Goal: Use online tool/utility

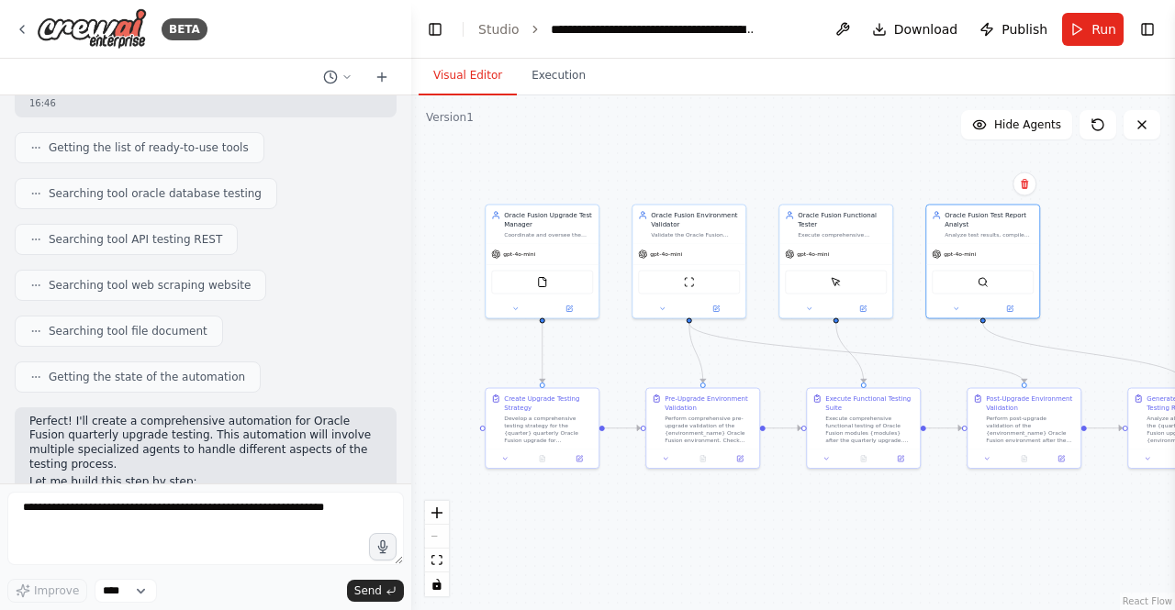
scroll to position [232, 0]
click at [1147, 37] on button "Toggle Right Sidebar" at bounding box center [1147, 30] width 26 height 26
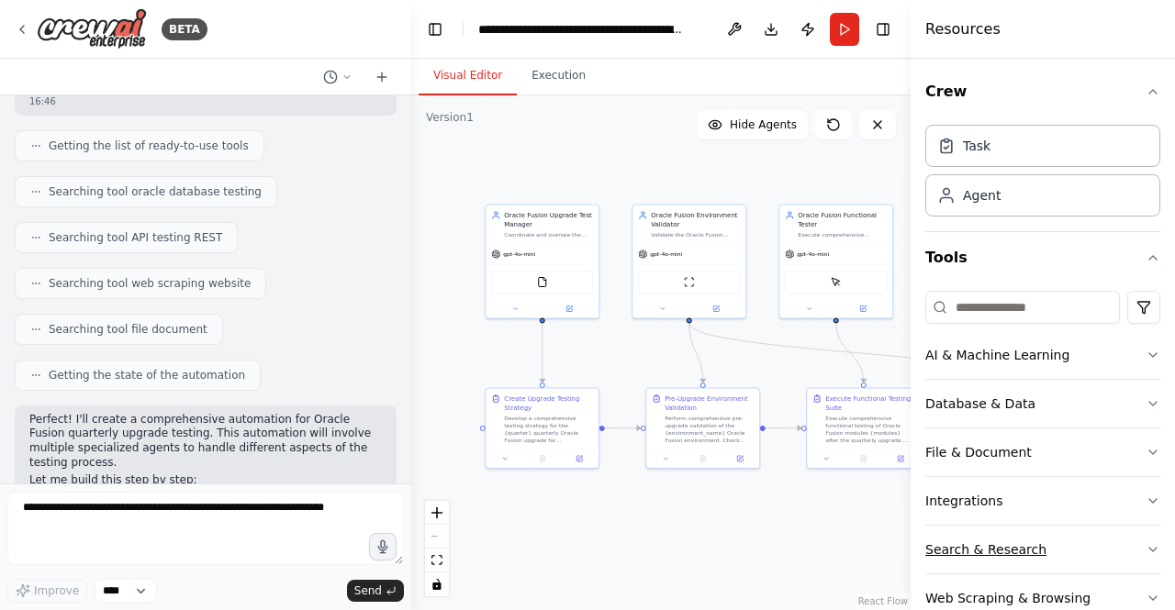
scroll to position [39, 0]
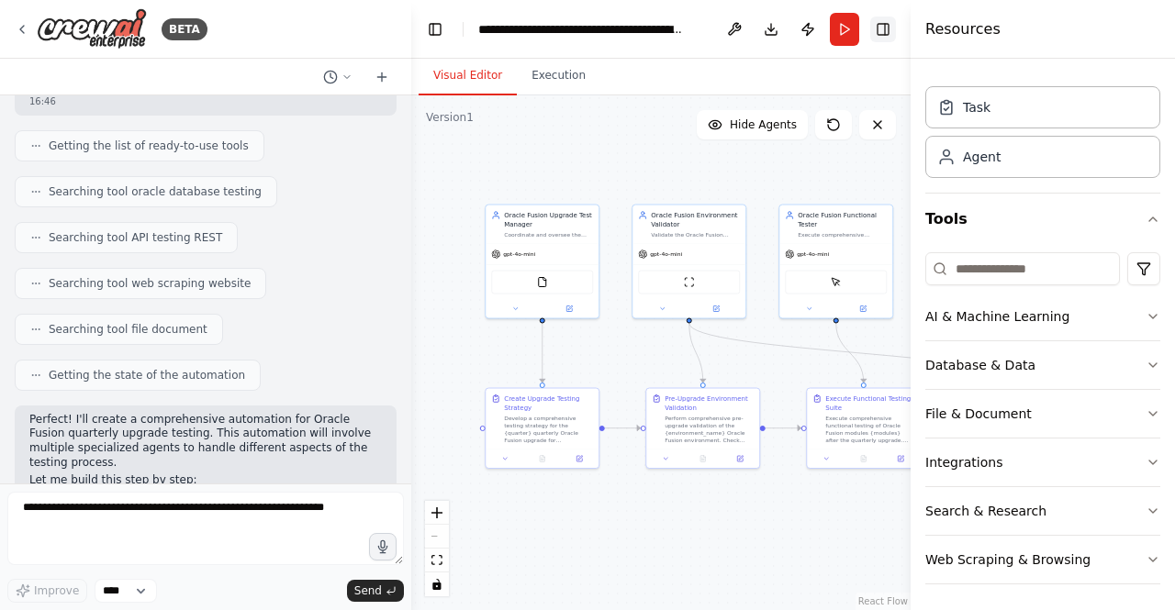
click at [888, 28] on button "Toggle Right Sidebar" at bounding box center [883, 30] width 26 height 26
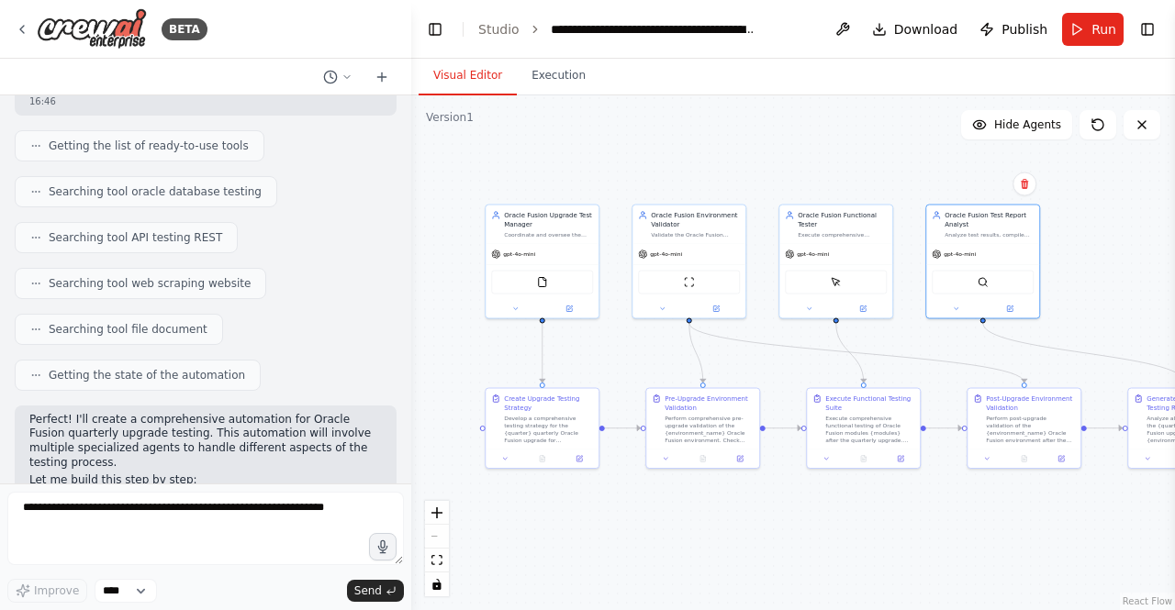
scroll to position [0, 0]
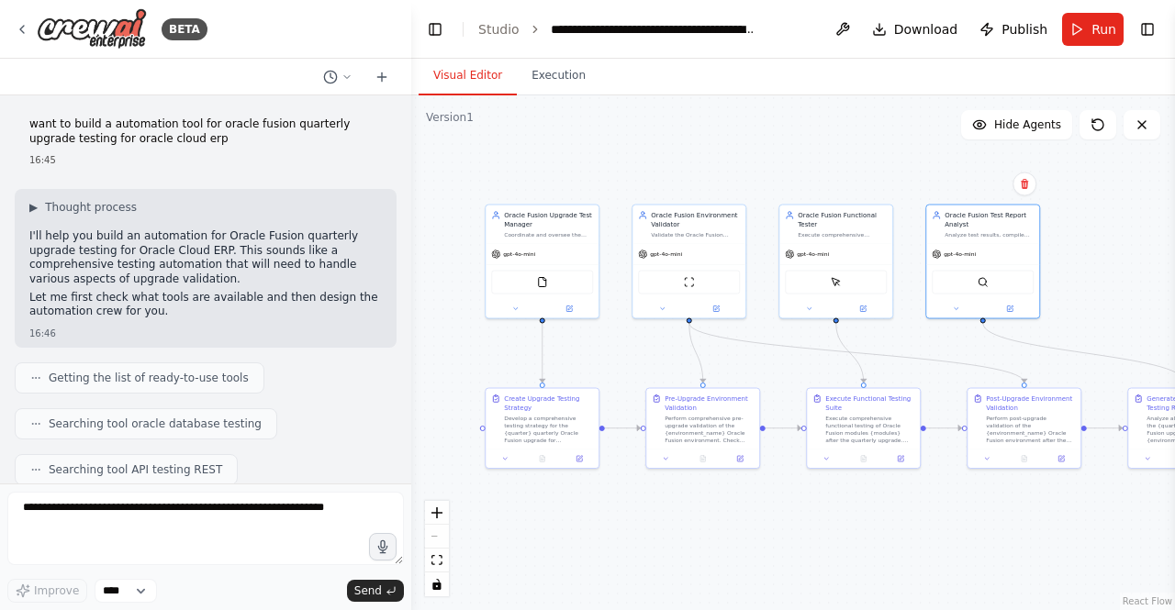
click at [599, 143] on div ".deletable-edge-delete-btn { width: 20px; height: 20px; border: 0px solid #ffff…" at bounding box center [792, 352] width 763 height 515
click at [1145, 21] on button "Toggle Right Sidebar" at bounding box center [1147, 30] width 26 height 26
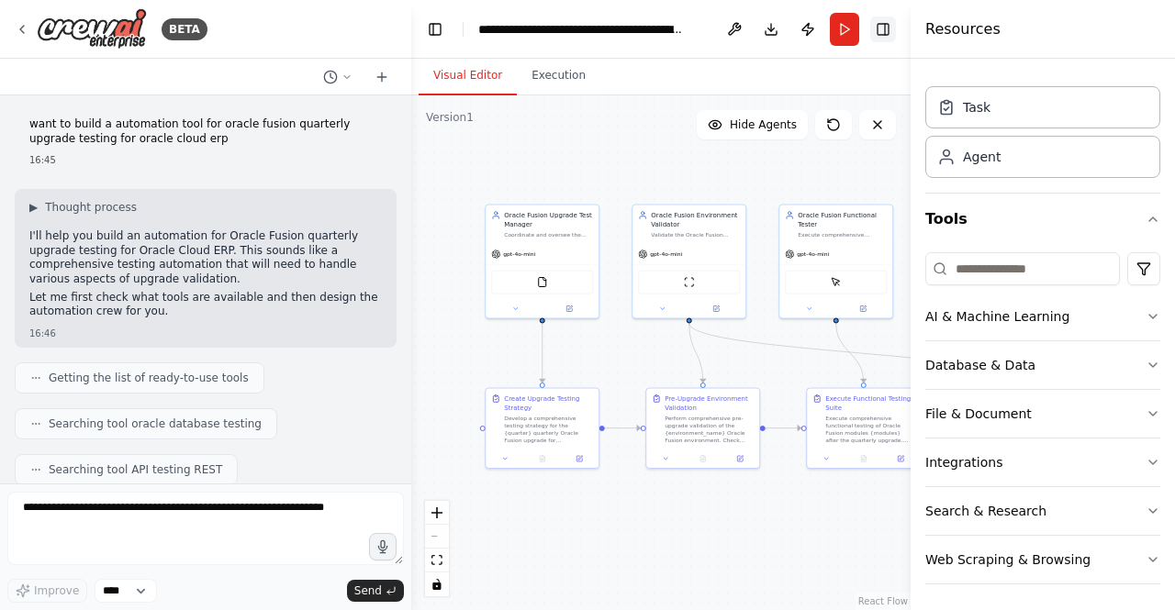
click at [880, 25] on button "Toggle Right Sidebar" at bounding box center [883, 30] width 26 height 26
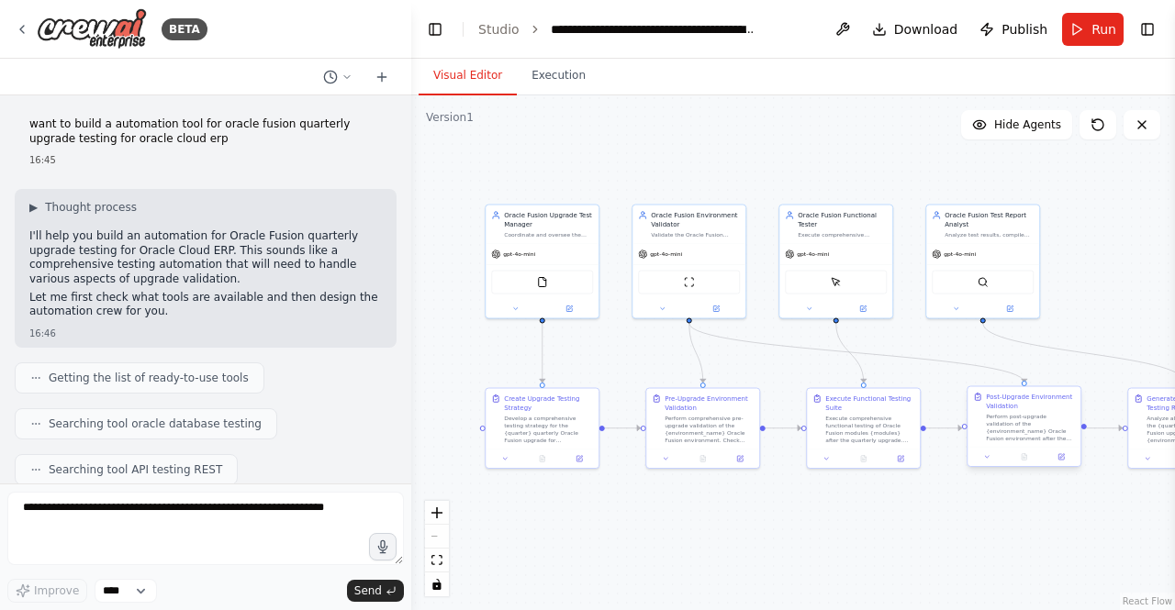
click at [1018, 443] on div "Post-Upgrade Environment Validation Perform post-upgrade validation of the {env…" at bounding box center [1023, 417] width 113 height 61
click at [1156, 432] on div "Analyze all testing results from the {quarter} quarterly Oracle Fusion upgrade …" at bounding box center [1190, 427] width 89 height 29
click at [1083, 23] on button "Run" at bounding box center [1092, 29] width 61 height 33
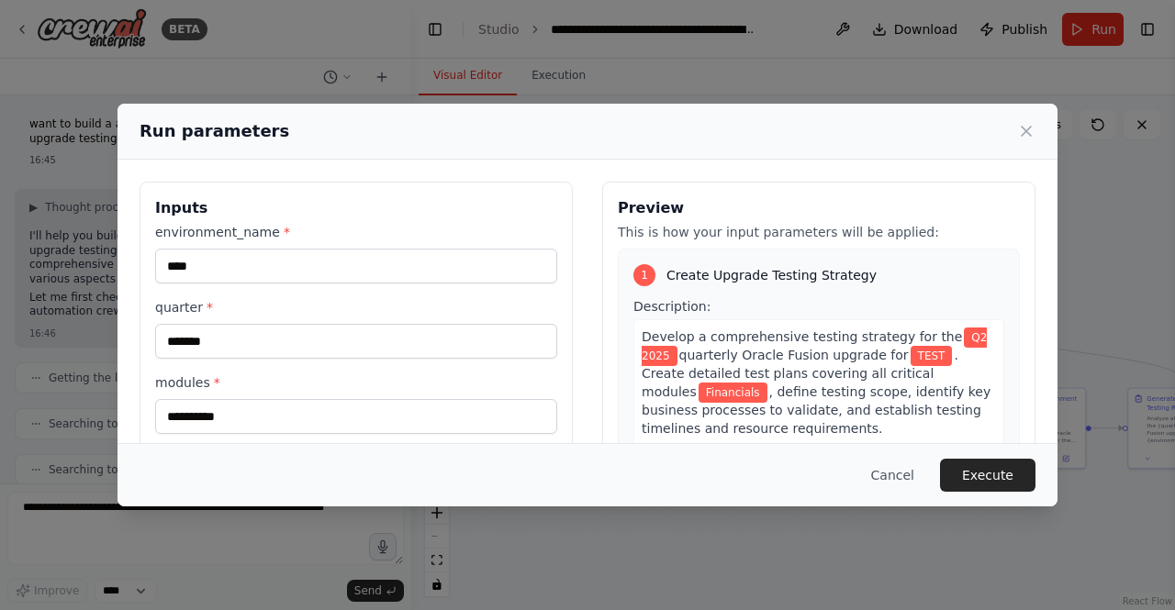
scroll to position [78, 0]
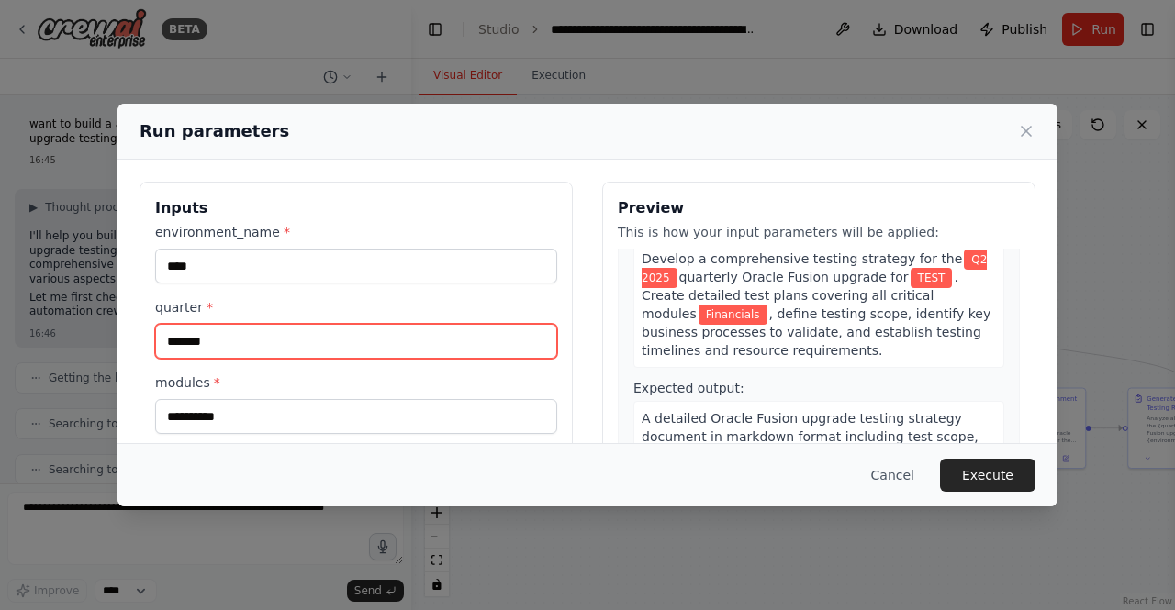
click at [275, 338] on input "*******" at bounding box center [356, 341] width 402 height 35
click at [185, 337] on input "*******" at bounding box center [356, 341] width 402 height 35
type input "*******"
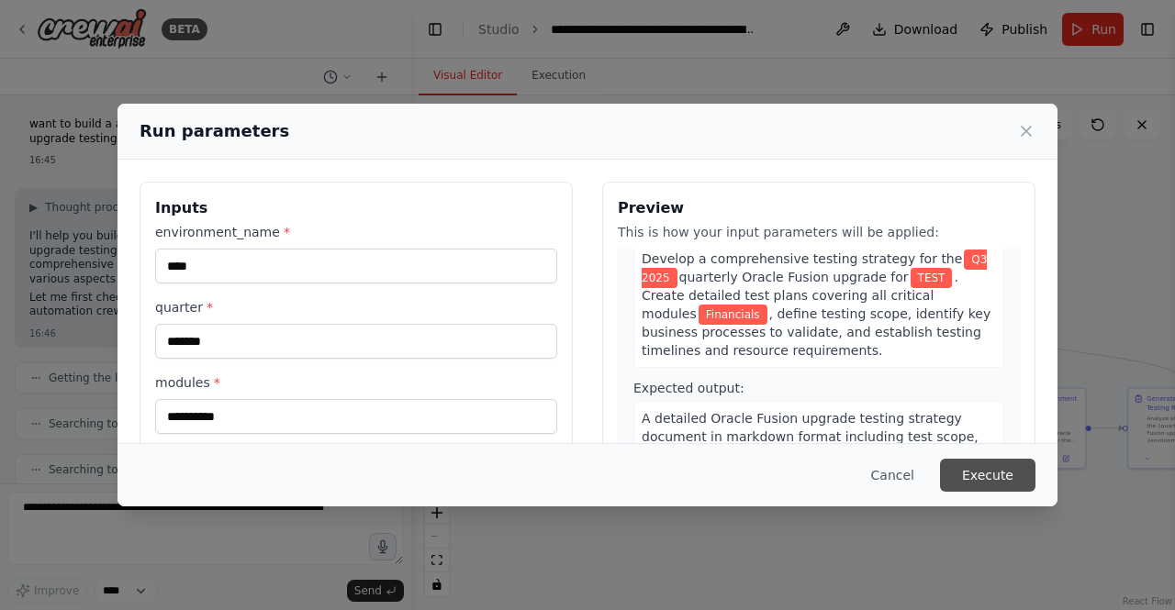
click at [1000, 473] on button "Execute" at bounding box center [987, 475] width 95 height 33
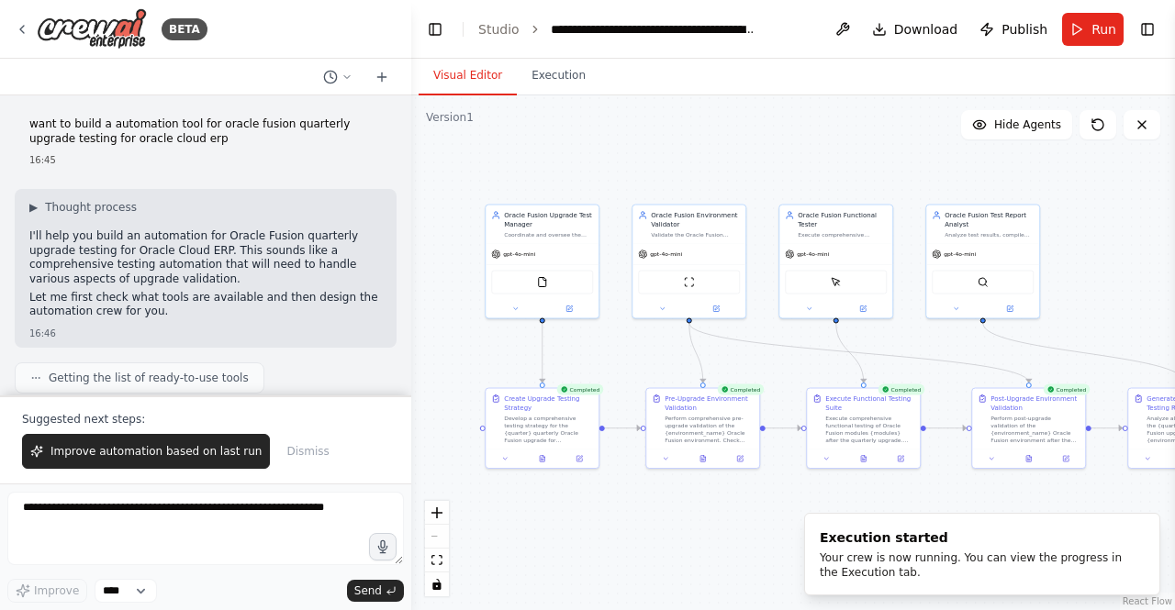
scroll to position [3665, 0]
